Goal: Browse casually

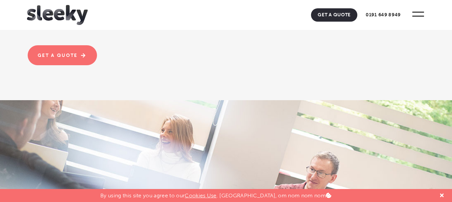
scroll to position [818, 0]
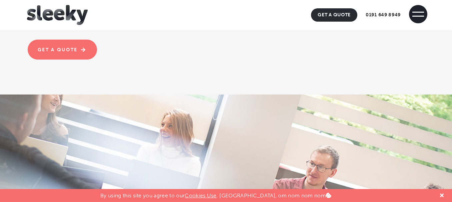
click at [420, 15] on span at bounding box center [418, 14] width 18 height 18
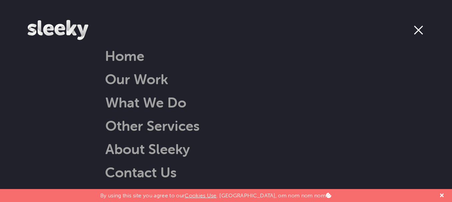
click at [418, 35] on span at bounding box center [418, 30] width 18 height 18
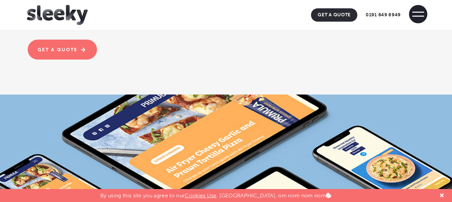
click at [418, 19] on span at bounding box center [418, 14] width 18 height 18
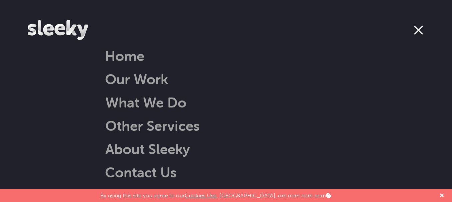
scroll to position [1006, 0]
click at [424, 26] on span at bounding box center [418, 30] width 18 height 18
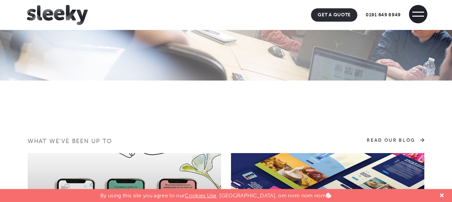
click at [419, 13] on span at bounding box center [418, 14] width 18 height 18
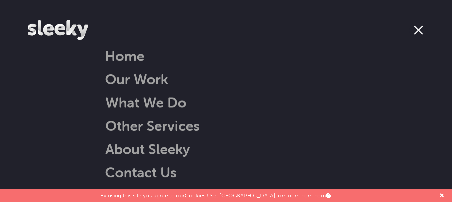
click at [416, 27] on span at bounding box center [418, 30] width 9 height 9
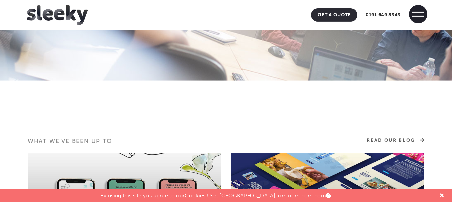
click at [419, 16] on span at bounding box center [418, 16] width 12 height 1
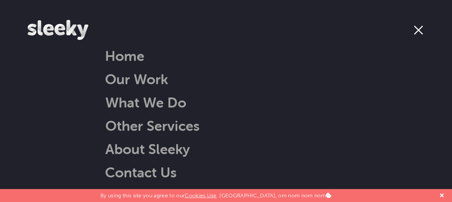
click at [415, 33] on span at bounding box center [418, 30] width 9 height 9
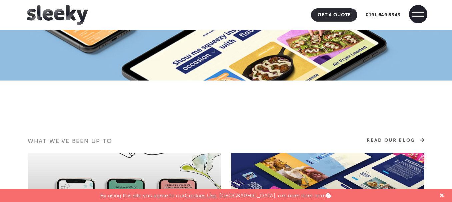
click at [417, 21] on span at bounding box center [418, 14] width 18 height 18
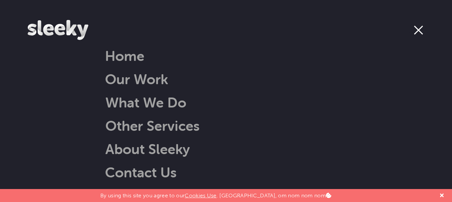
scroll to position [1157, 0]
click at [421, 32] on span at bounding box center [418, 30] width 9 height 9
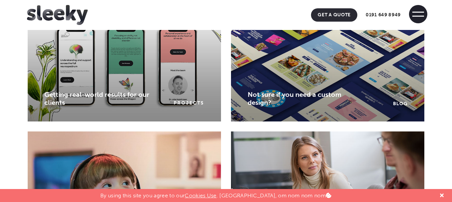
click at [415, 16] on span at bounding box center [418, 16] width 12 height 1
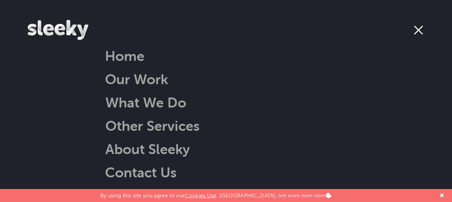
click at [419, 32] on span at bounding box center [418, 30] width 9 height 9
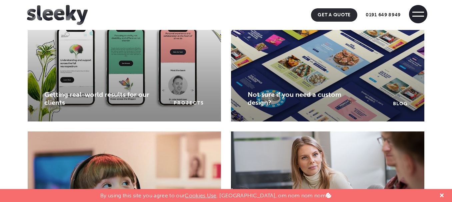
click at [419, 14] on span at bounding box center [418, 14] width 18 height 18
